Goal: Information Seeking & Learning: Learn about a topic

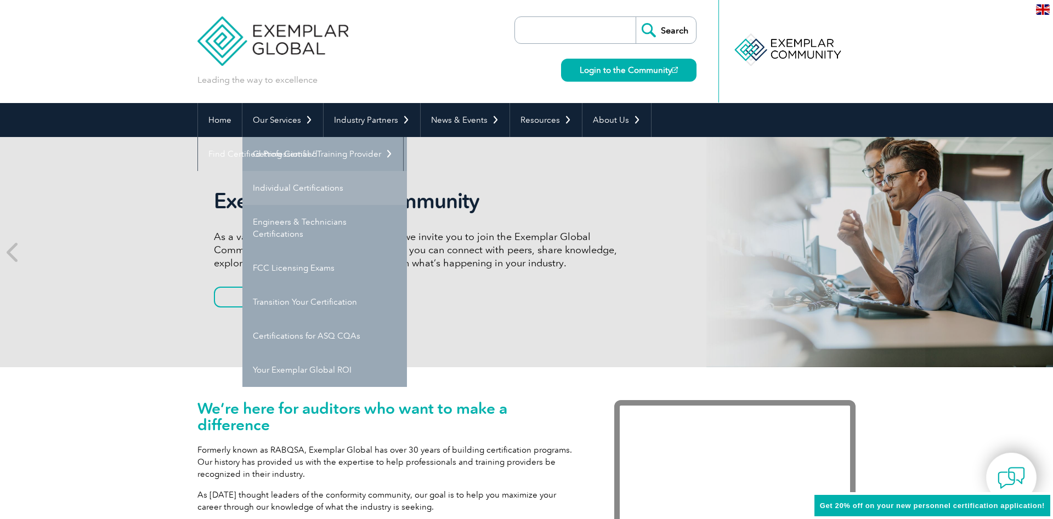
click at [296, 187] on link "Individual Certifications" at bounding box center [324, 188] width 164 height 34
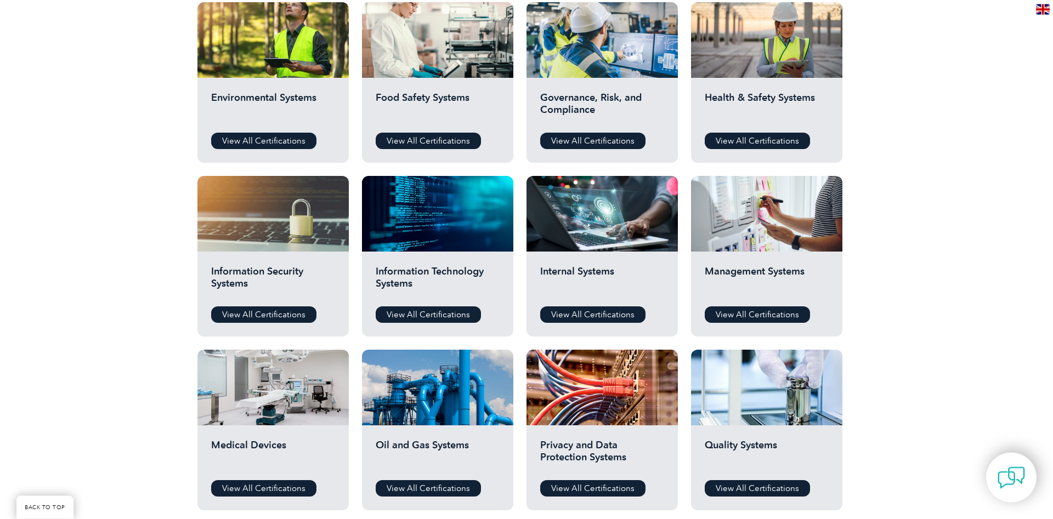
scroll to position [447, 0]
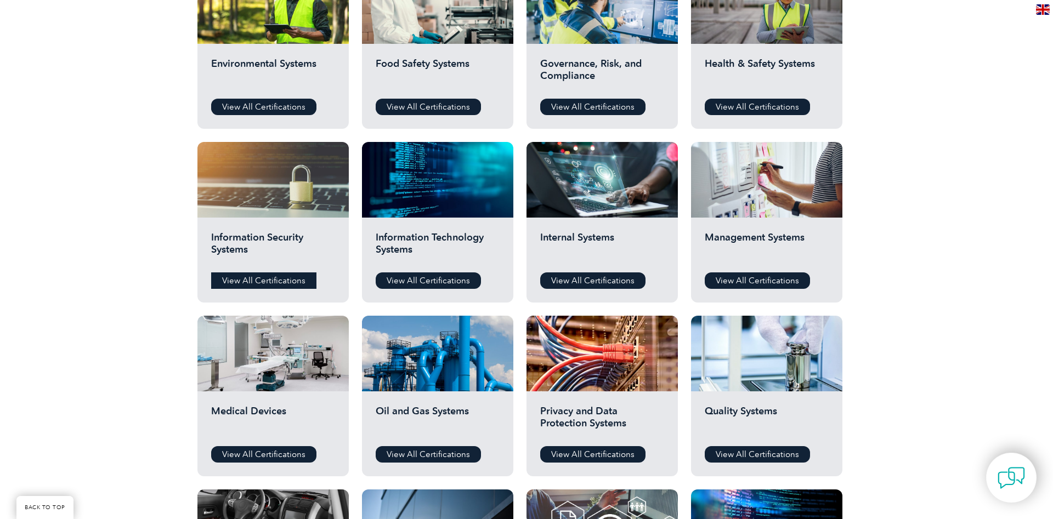
click at [251, 275] on link "View All Certifications" at bounding box center [263, 280] width 105 height 16
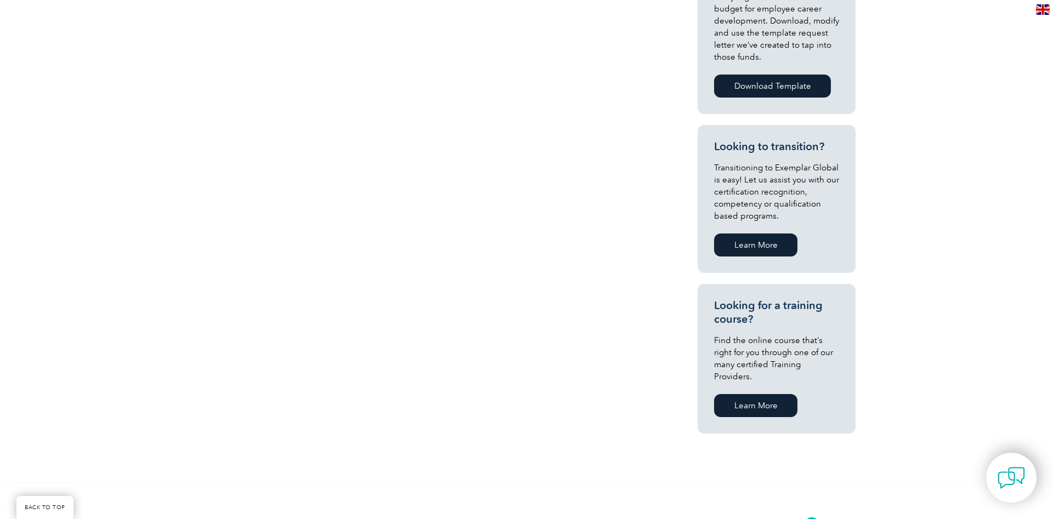
scroll to position [138, 0]
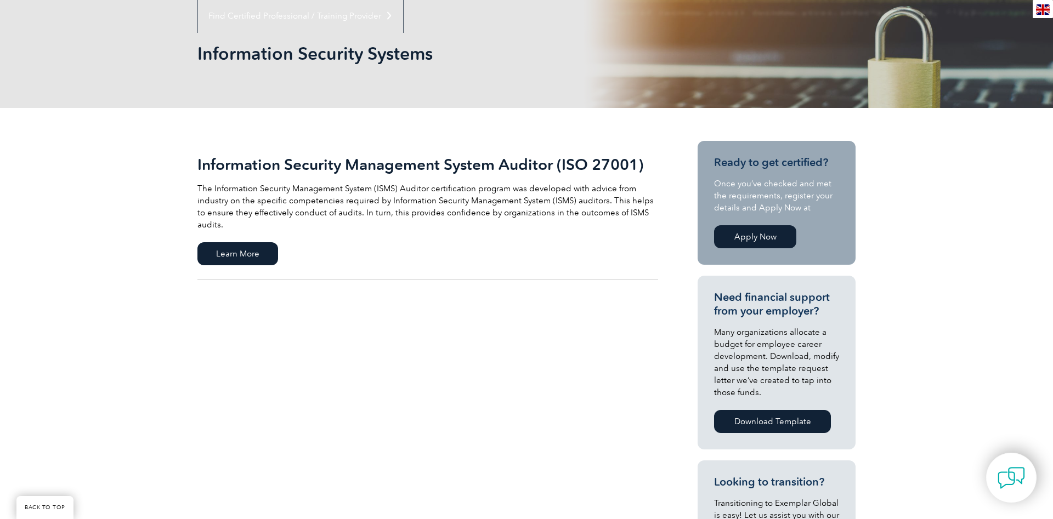
click at [746, 238] on link "Apply Now" at bounding box center [755, 236] width 82 height 23
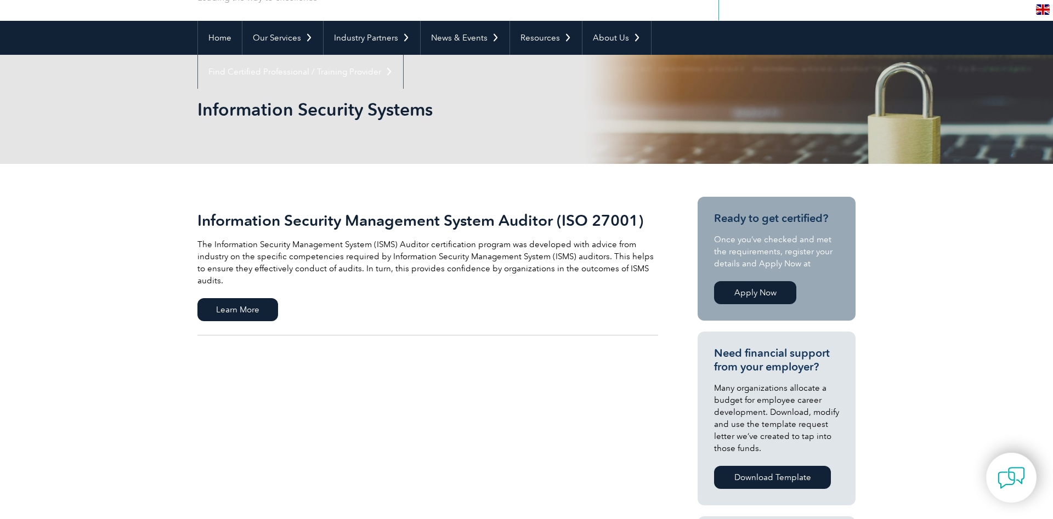
scroll to position [0, 0]
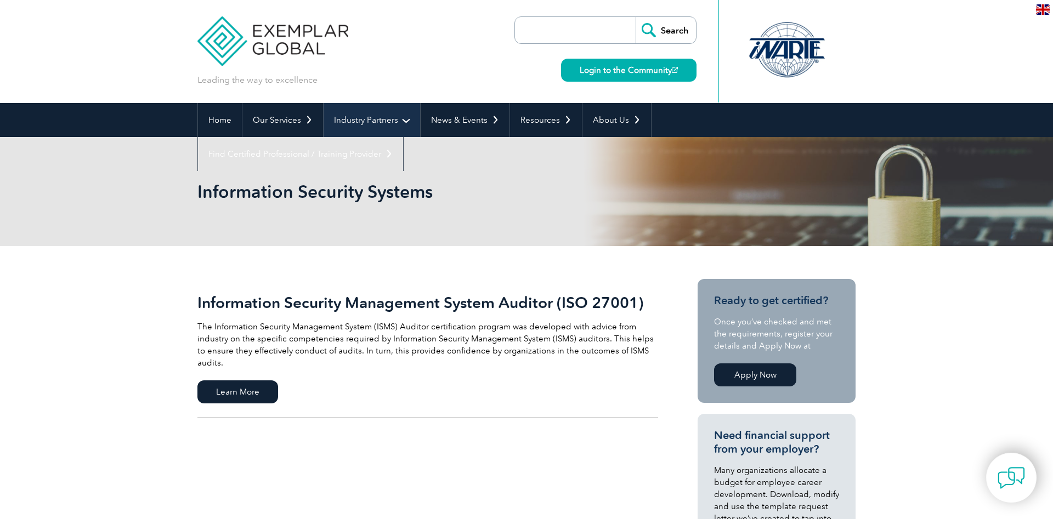
click at [370, 124] on link "Industry Partners" at bounding box center [371, 120] width 96 height 34
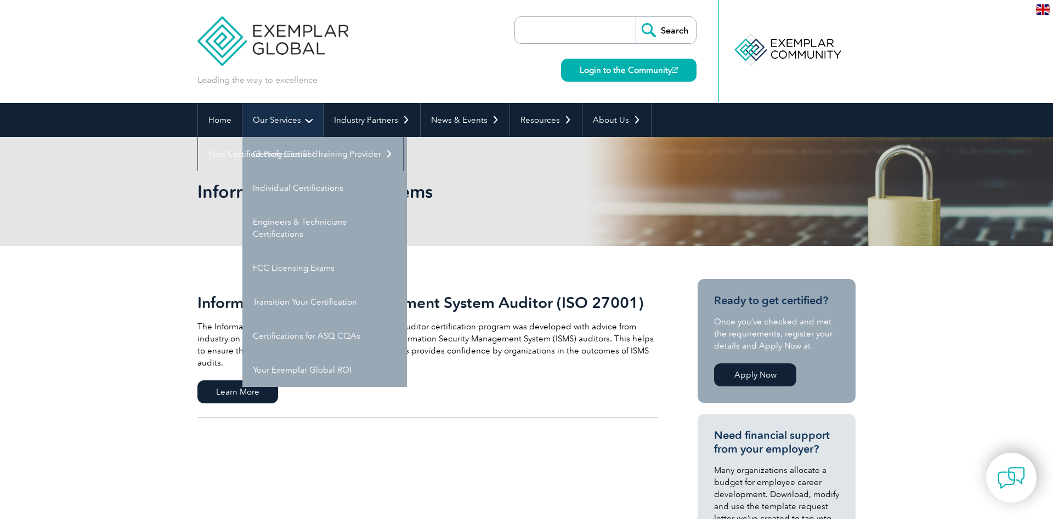
click at [302, 114] on link "Our Services" at bounding box center [282, 120] width 81 height 34
click at [290, 152] on link "Getting Certified" at bounding box center [324, 154] width 164 height 34
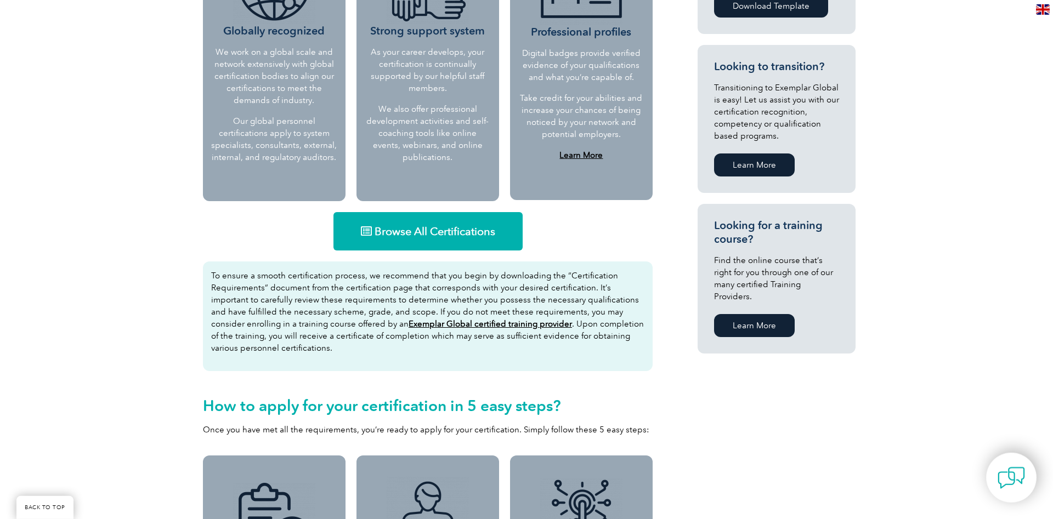
scroll to position [559, 0]
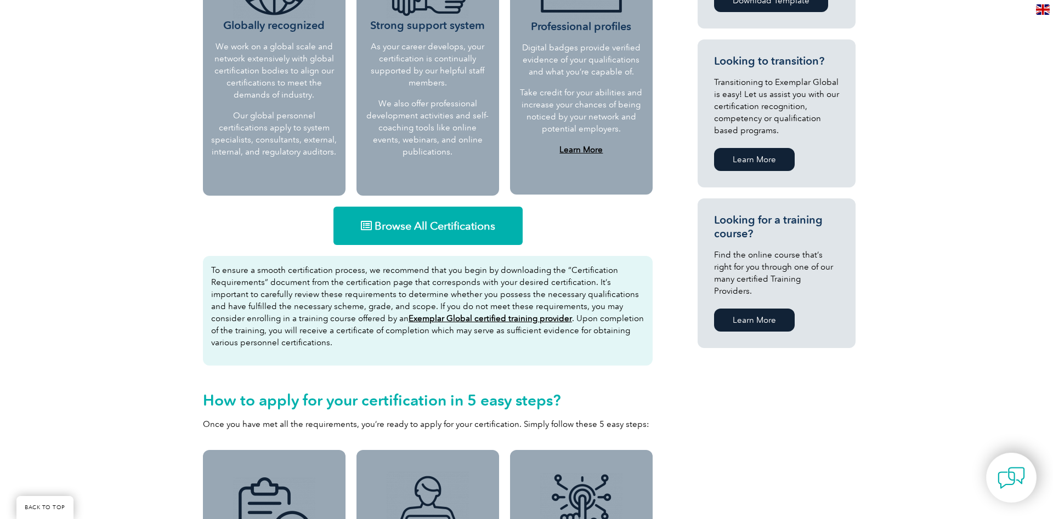
click at [394, 234] on link "Browse All Certifications" at bounding box center [427, 226] width 189 height 38
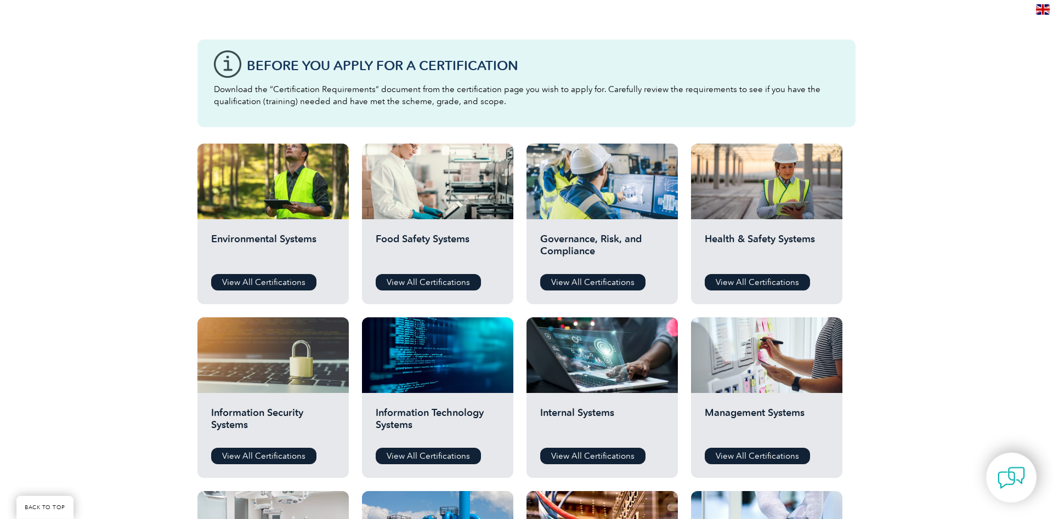
scroll to position [447, 0]
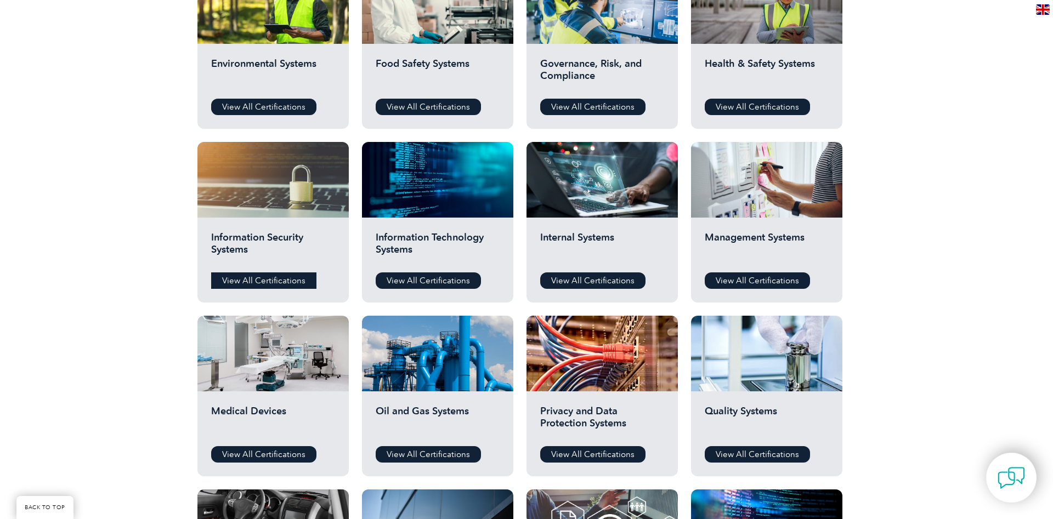
click at [260, 285] on link "View All Certifications" at bounding box center [263, 280] width 105 height 16
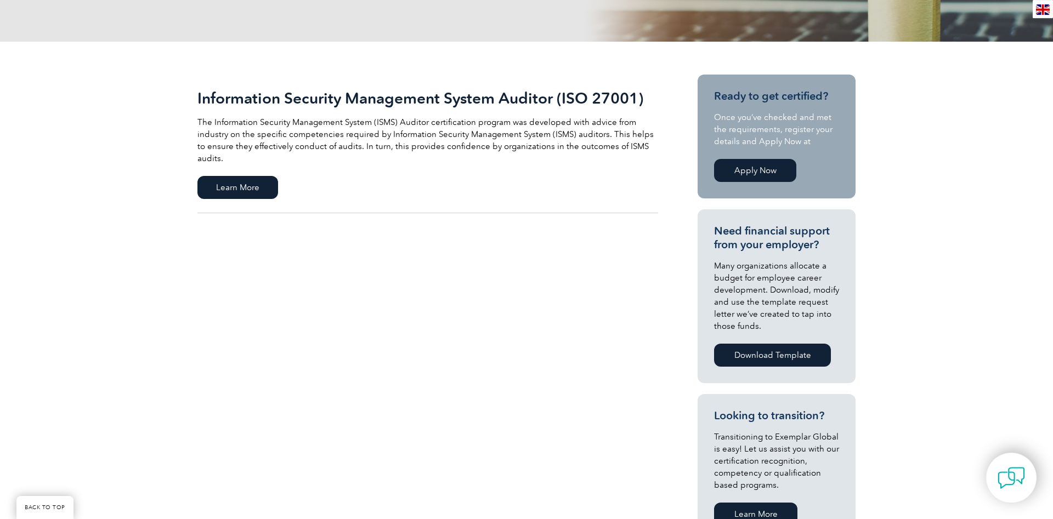
scroll to position [112, 0]
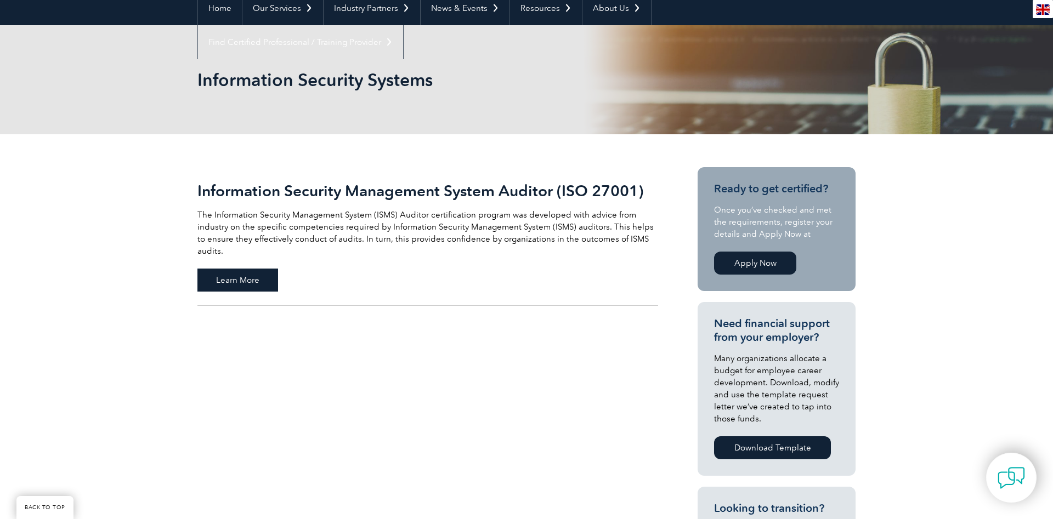
click at [259, 269] on span "Learn More" at bounding box center [237, 280] width 81 height 23
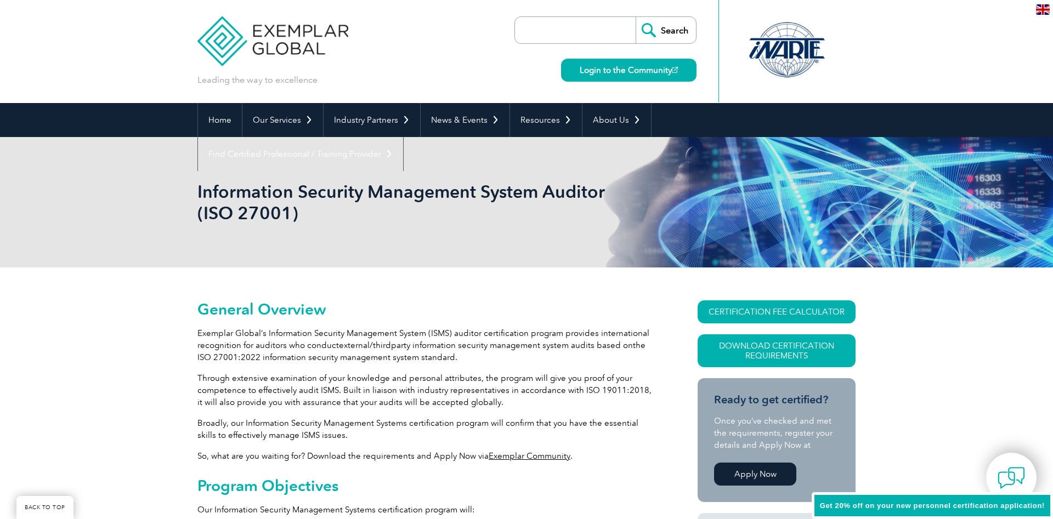
scroll to position [280, 0]
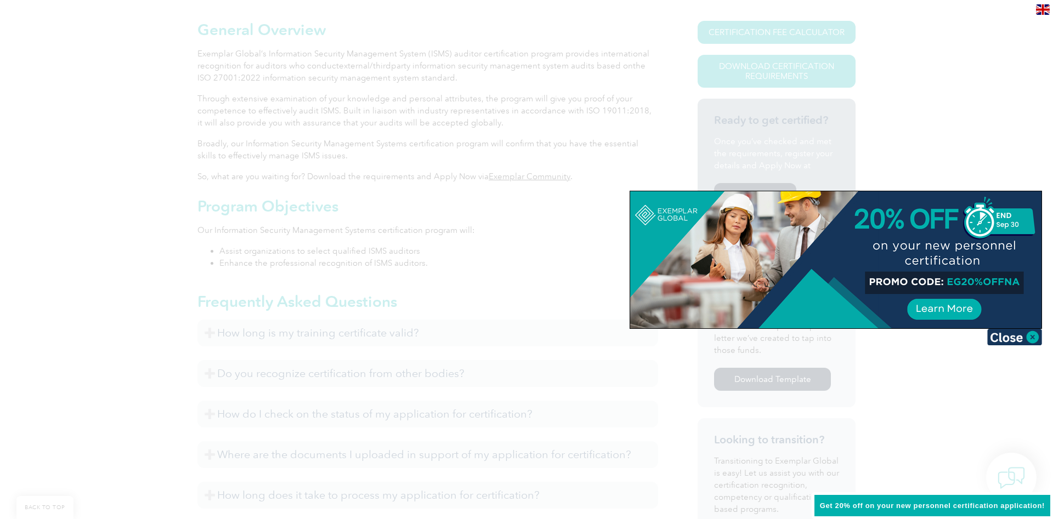
click at [1031, 340] on img at bounding box center [1014, 337] width 55 height 16
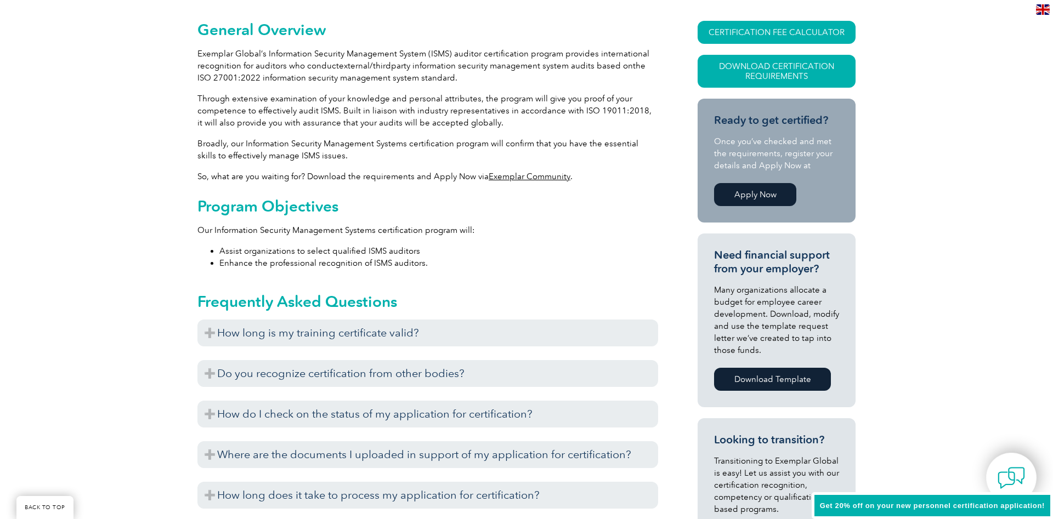
scroll to position [391, 0]
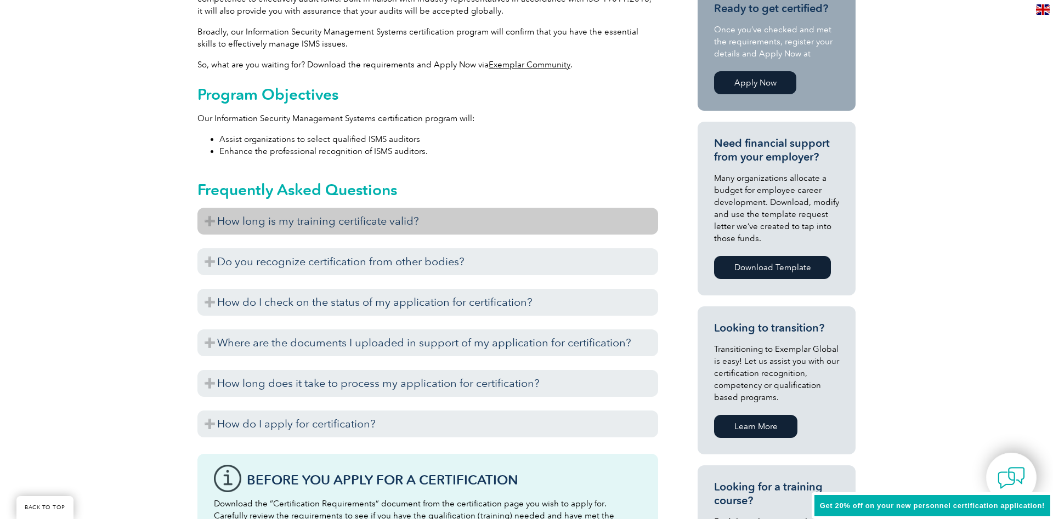
click at [215, 220] on h3 "How long is my training certificate valid?" at bounding box center [427, 221] width 461 height 27
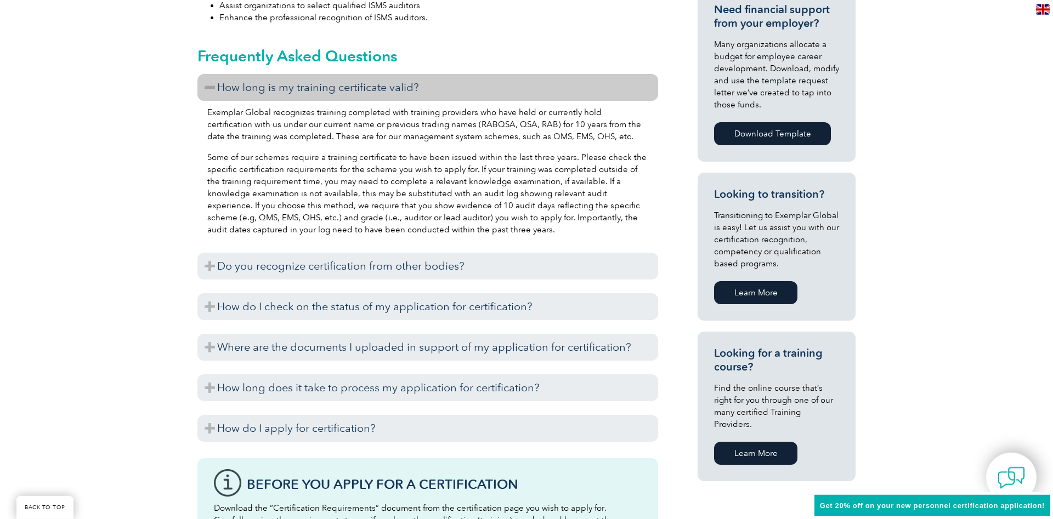
scroll to position [559, 0]
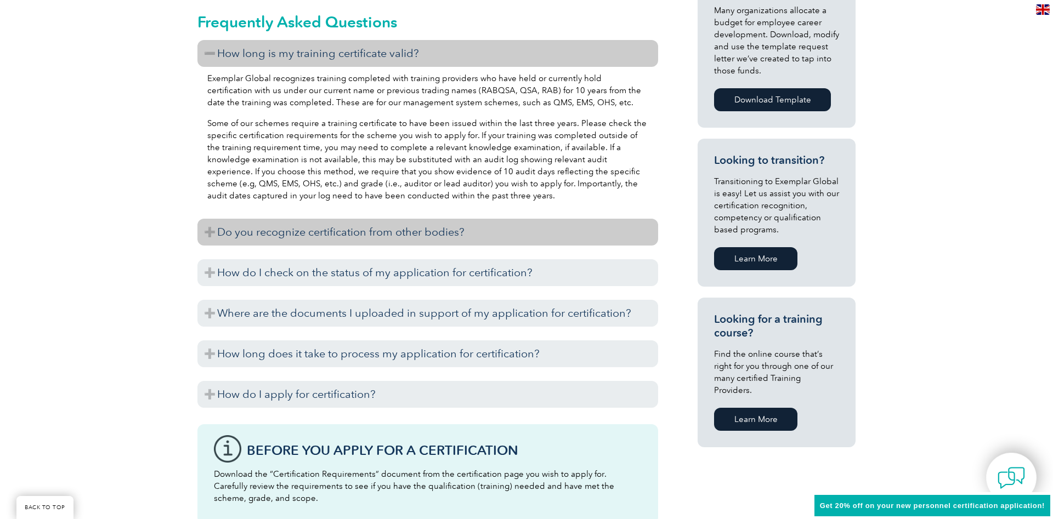
click at [218, 229] on h3 "Do you recognize certification from other bodies?" at bounding box center [427, 232] width 461 height 27
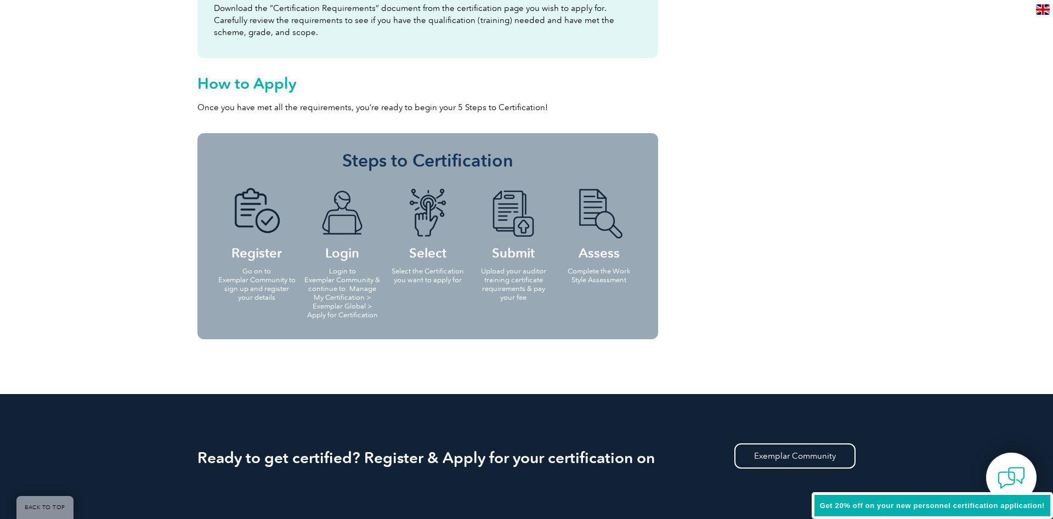
scroll to position [1063, 0]
